Goal: Use online tool/utility: Utilize a website feature to perform a specific function

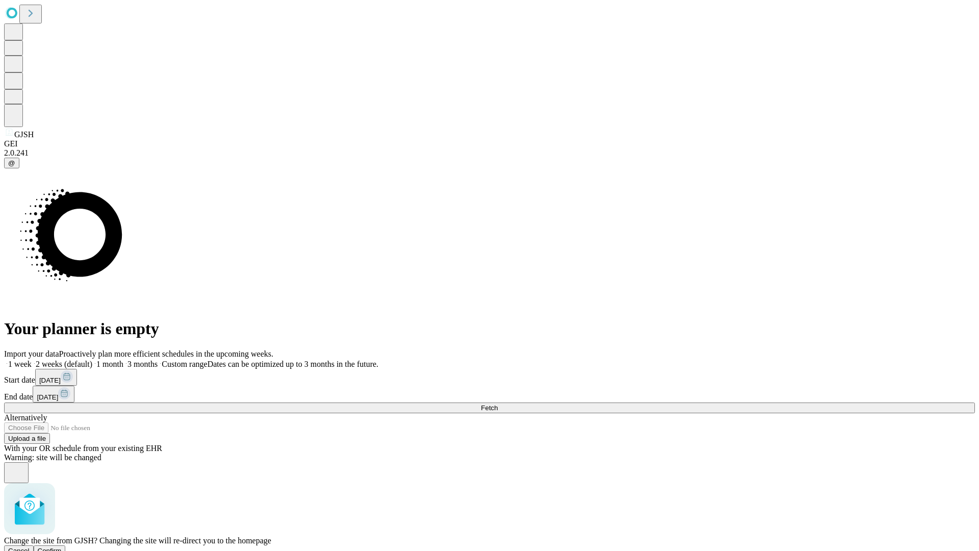
click at [62, 547] on span "Confirm" at bounding box center [50, 551] width 24 height 8
click at [123, 359] on label "1 month" at bounding box center [107, 363] width 31 height 9
click at [498, 404] on span "Fetch" at bounding box center [489, 408] width 17 height 8
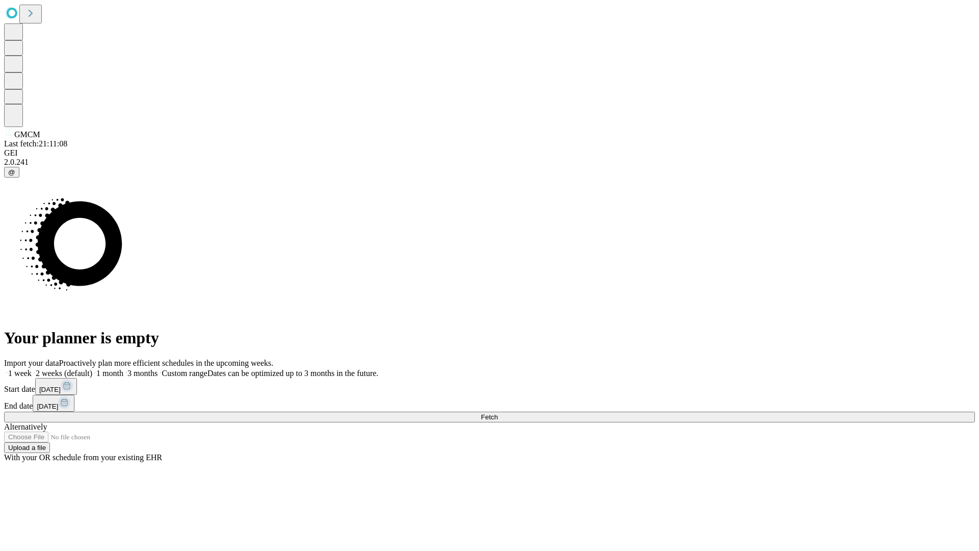
click at [123, 369] on label "1 month" at bounding box center [107, 373] width 31 height 9
click at [498, 413] on span "Fetch" at bounding box center [489, 417] width 17 height 8
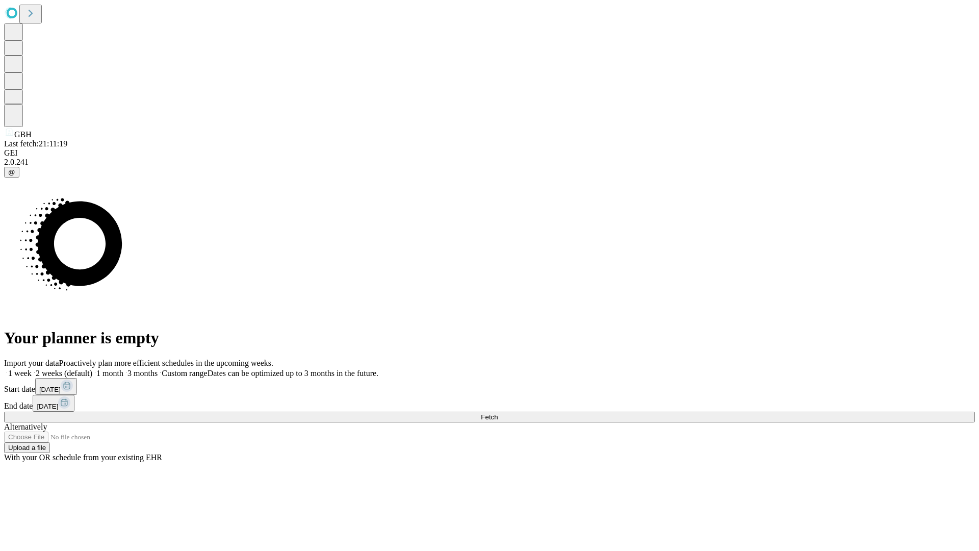
click at [123, 369] on label "1 month" at bounding box center [107, 373] width 31 height 9
click at [498, 413] on span "Fetch" at bounding box center [489, 417] width 17 height 8
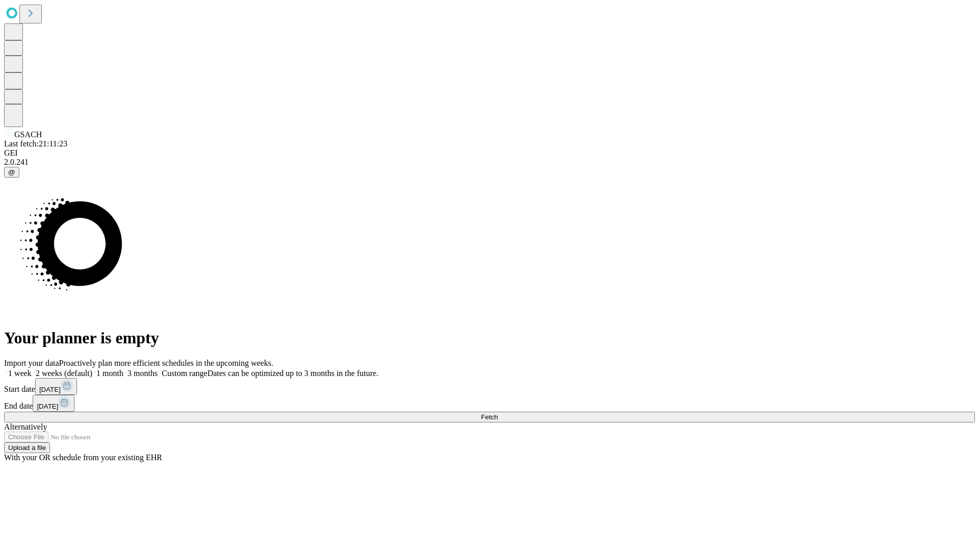
click at [123, 369] on label "1 month" at bounding box center [107, 373] width 31 height 9
click at [498, 413] on span "Fetch" at bounding box center [489, 417] width 17 height 8
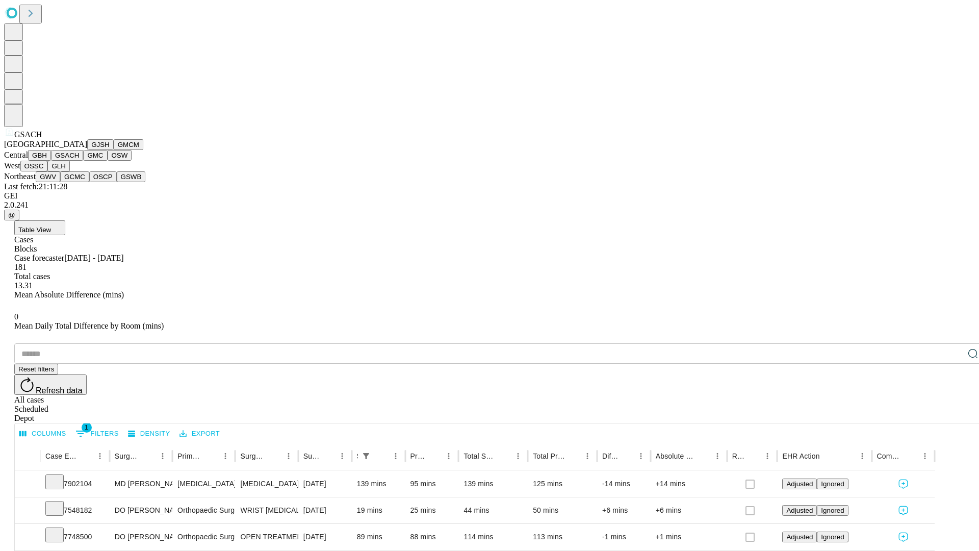
click at [83, 161] on button "GMC" at bounding box center [95, 155] width 24 height 11
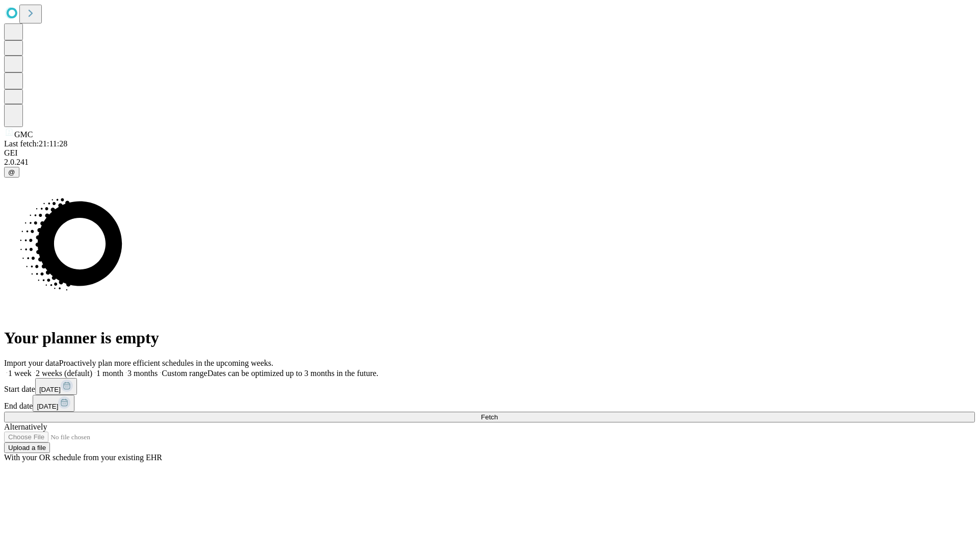
click at [123, 369] on label "1 month" at bounding box center [107, 373] width 31 height 9
click at [498, 413] on span "Fetch" at bounding box center [489, 417] width 17 height 8
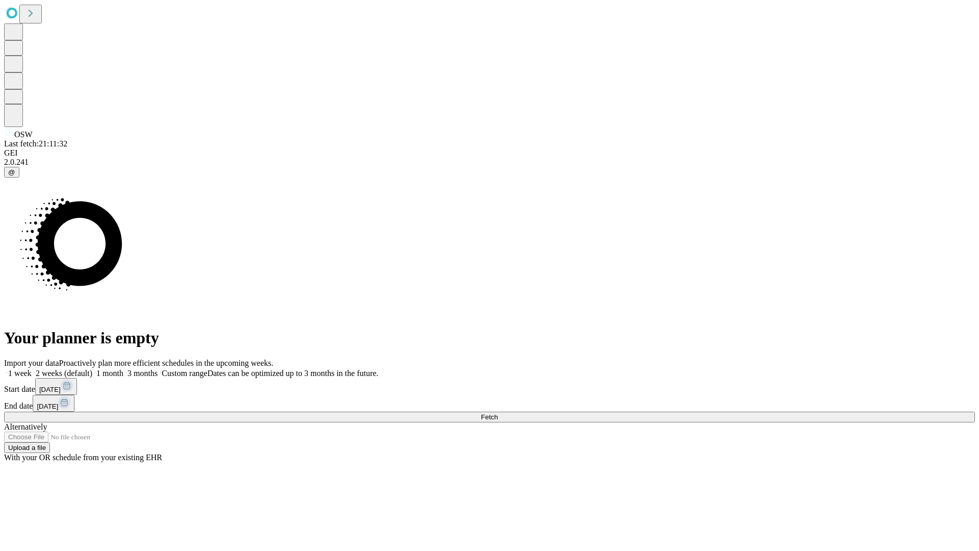
click at [498, 413] on span "Fetch" at bounding box center [489, 417] width 17 height 8
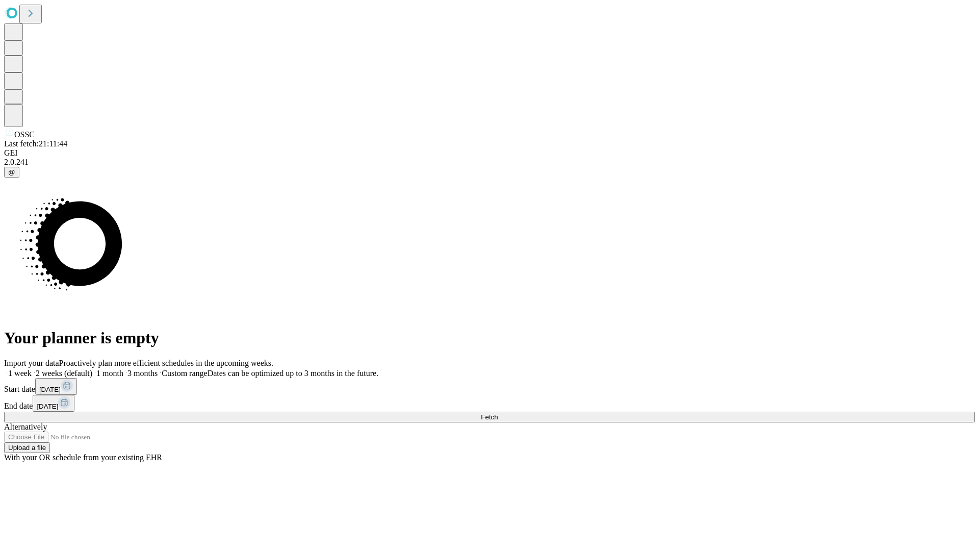
click at [123, 369] on label "1 month" at bounding box center [107, 373] width 31 height 9
click at [498, 413] on span "Fetch" at bounding box center [489, 417] width 17 height 8
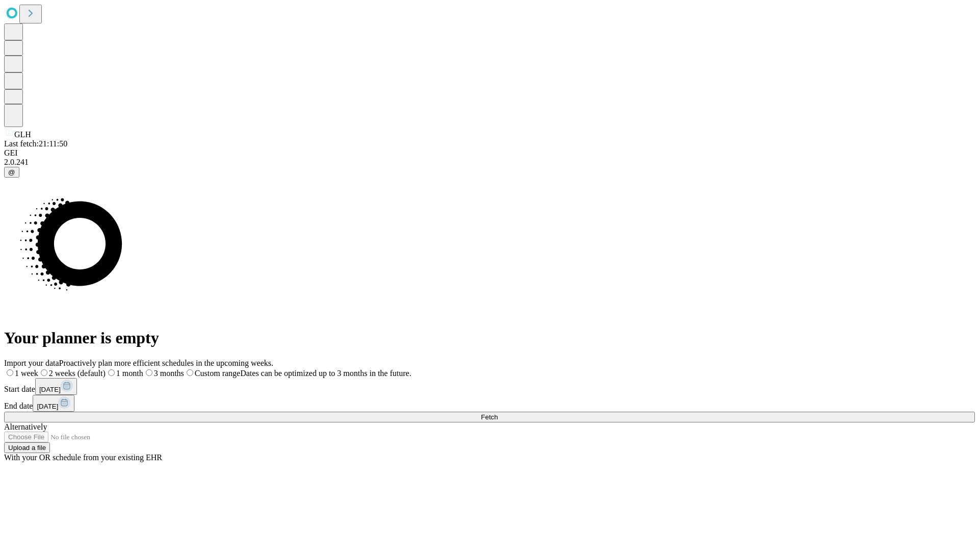
click at [143, 369] on label "1 month" at bounding box center [125, 373] width 38 height 9
click at [498, 413] on span "Fetch" at bounding box center [489, 417] width 17 height 8
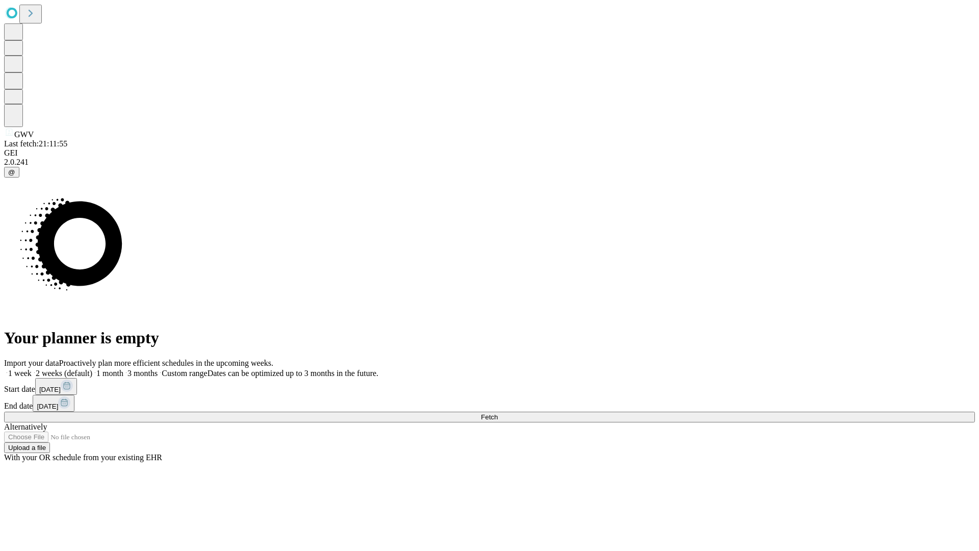
click at [123, 369] on label "1 month" at bounding box center [107, 373] width 31 height 9
click at [498, 413] on span "Fetch" at bounding box center [489, 417] width 17 height 8
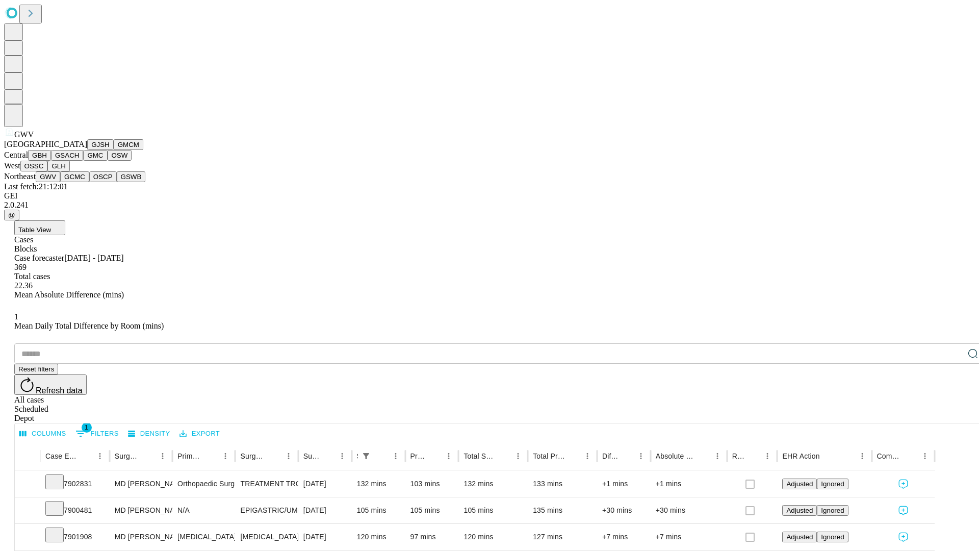
click at [79, 182] on button "GCMC" at bounding box center [74, 176] width 29 height 11
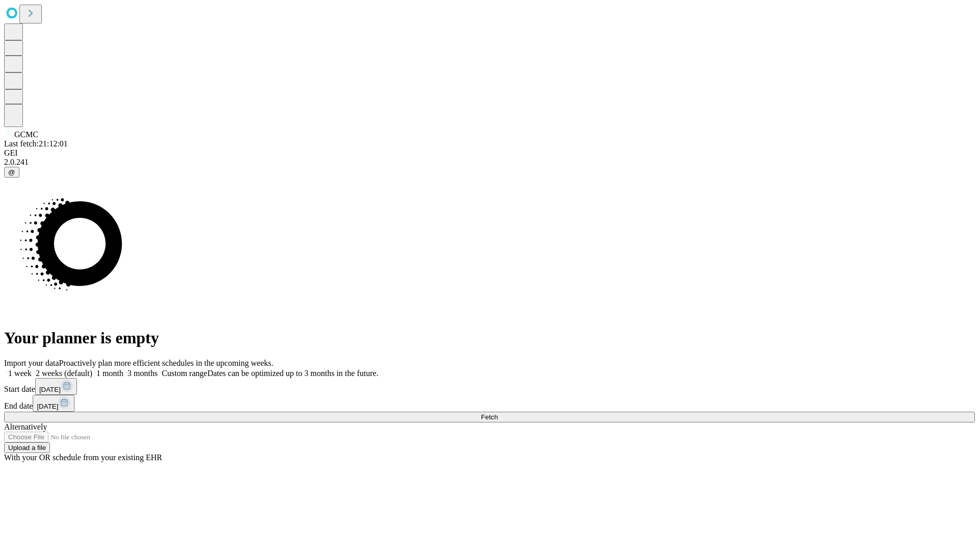
click at [498, 413] on span "Fetch" at bounding box center [489, 417] width 17 height 8
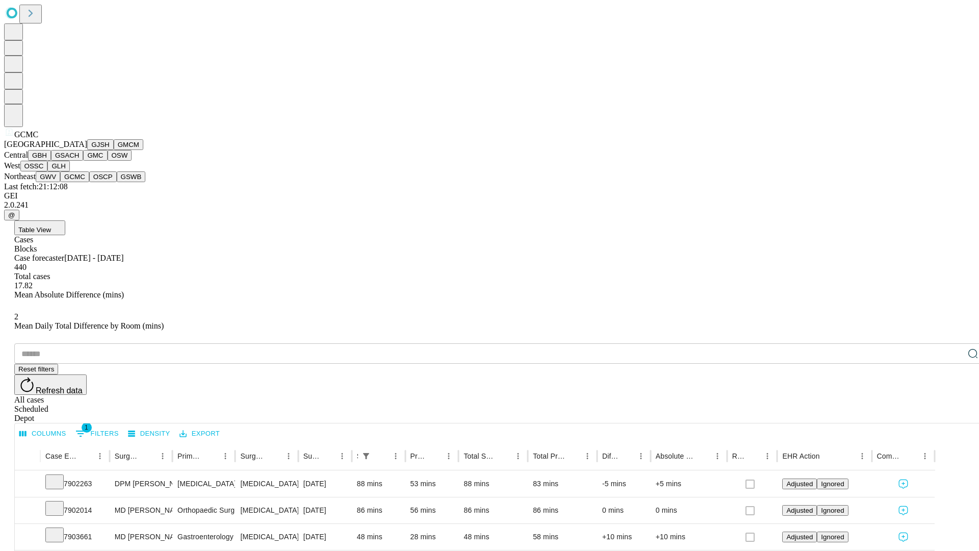
click at [89, 182] on button "OSCP" at bounding box center [103, 176] width 28 height 11
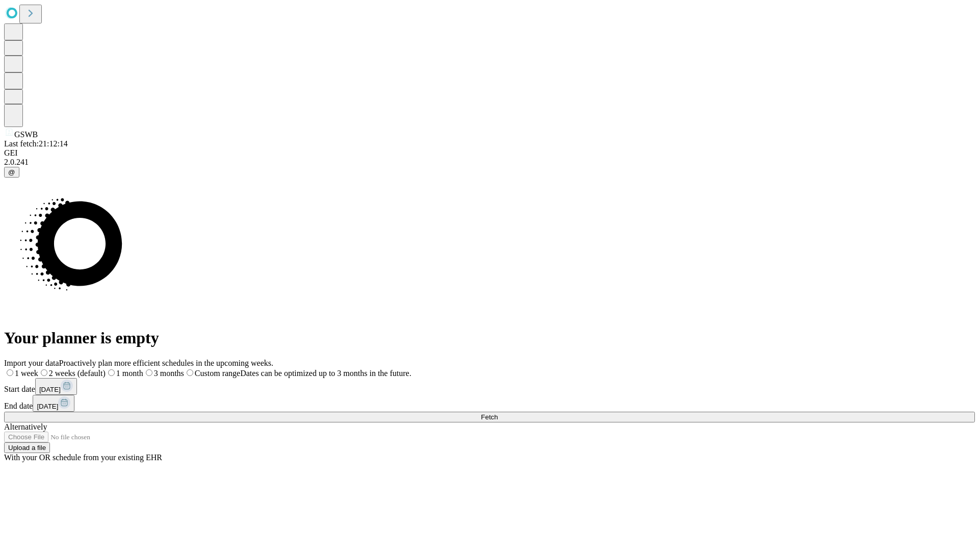
click at [143, 369] on label "1 month" at bounding box center [125, 373] width 38 height 9
click at [498, 413] on span "Fetch" at bounding box center [489, 417] width 17 height 8
